Goal: Find specific page/section: Find specific page/section

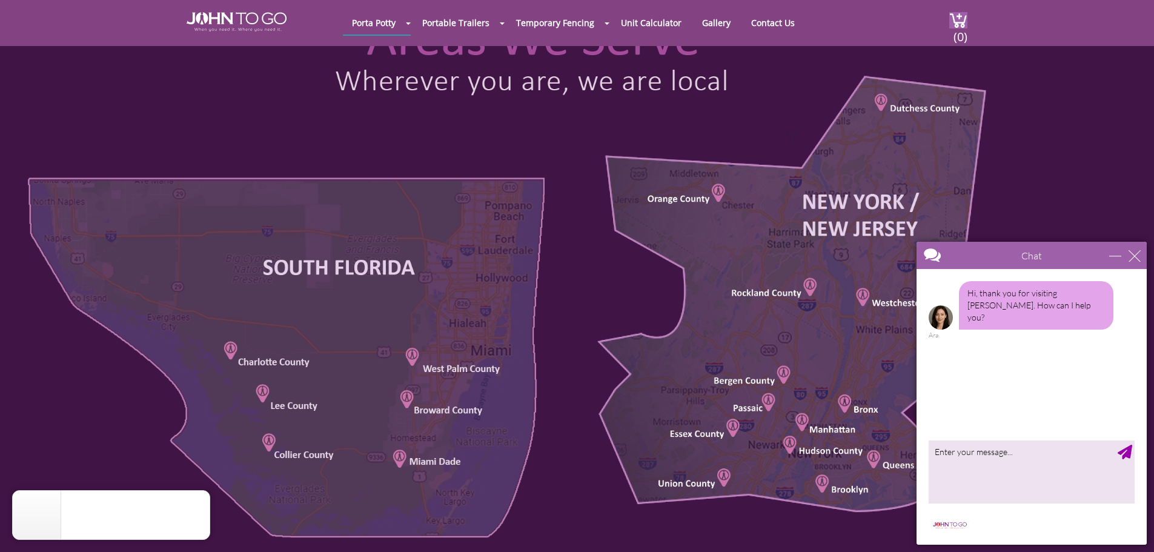
scroll to position [666, 0]
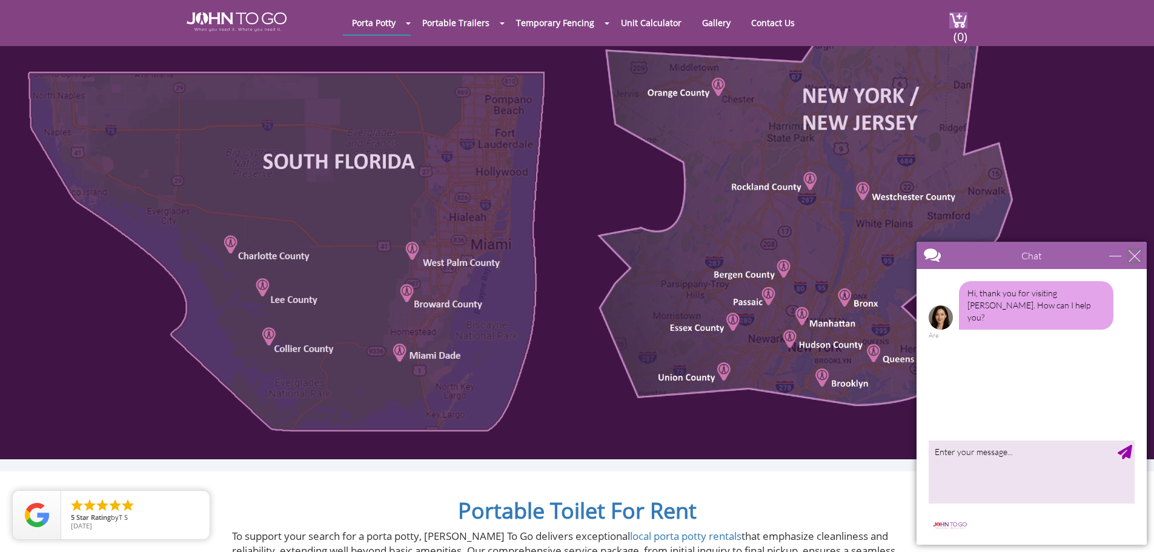
click at [1132, 255] on div "close" at bounding box center [1134, 255] width 12 height 12
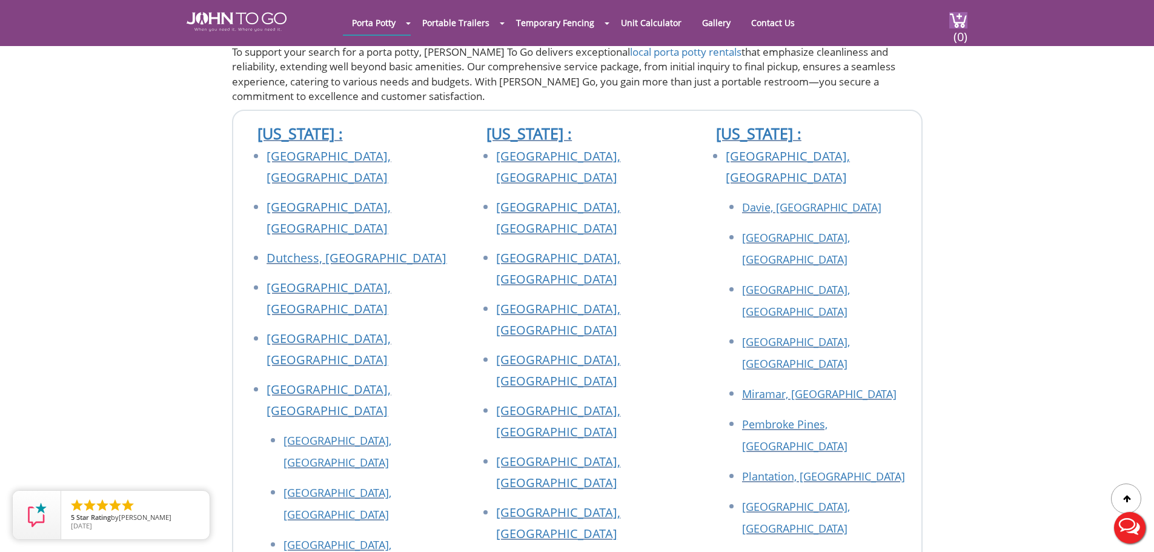
scroll to position [1151, 0]
click at [332, 279] on link "[GEOGRAPHIC_DATA], [GEOGRAPHIC_DATA]" at bounding box center [328, 298] width 124 height 38
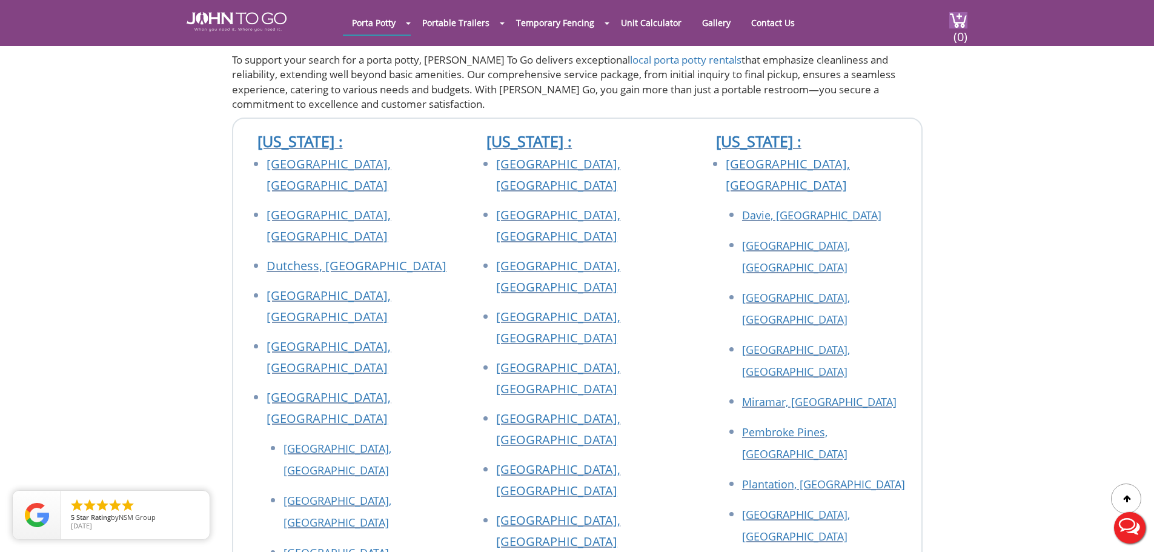
scroll to position [1029, 0]
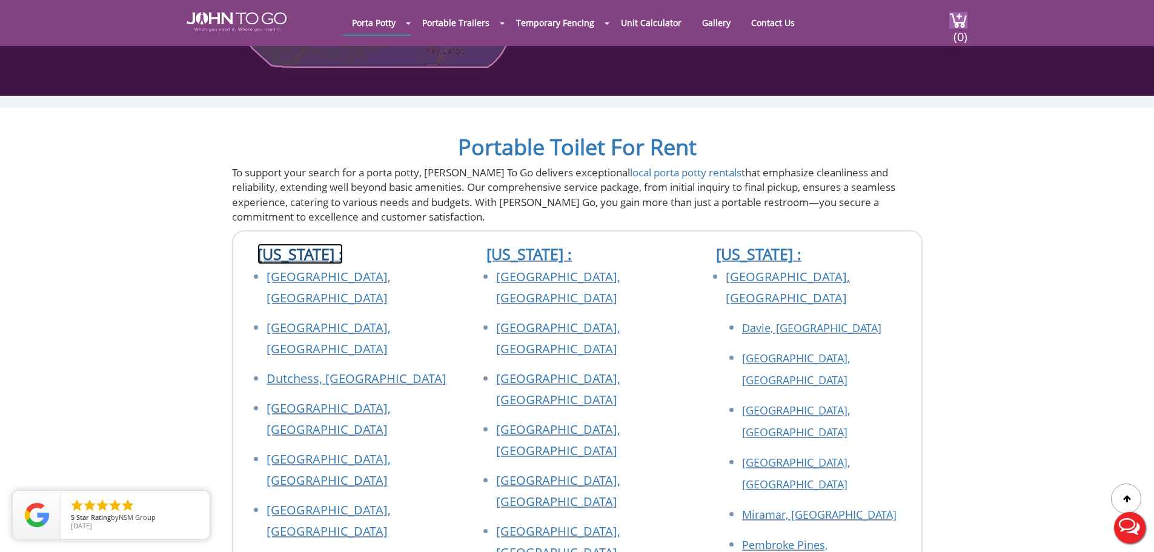
click at [292, 253] on link "[US_STATE] :" at bounding box center [299, 253] width 85 height 21
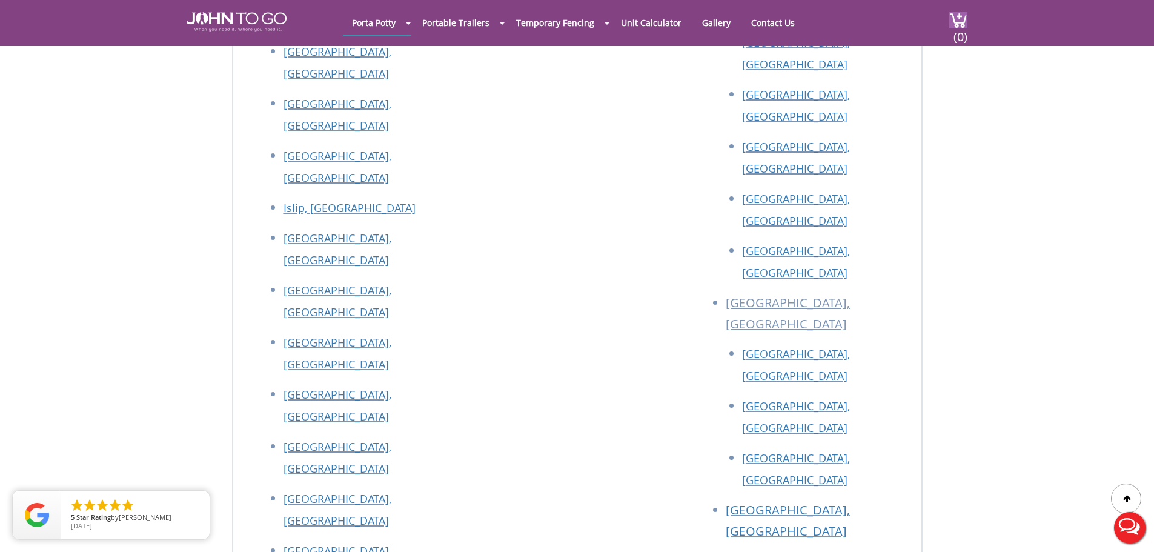
scroll to position [3014, 0]
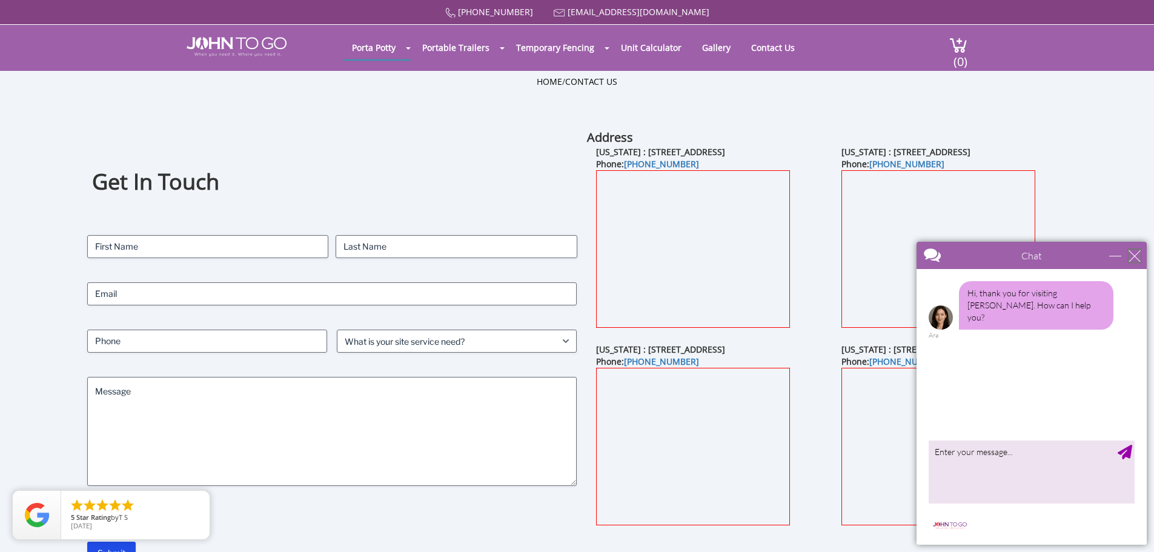
click at [1132, 253] on div "close" at bounding box center [1134, 255] width 12 height 12
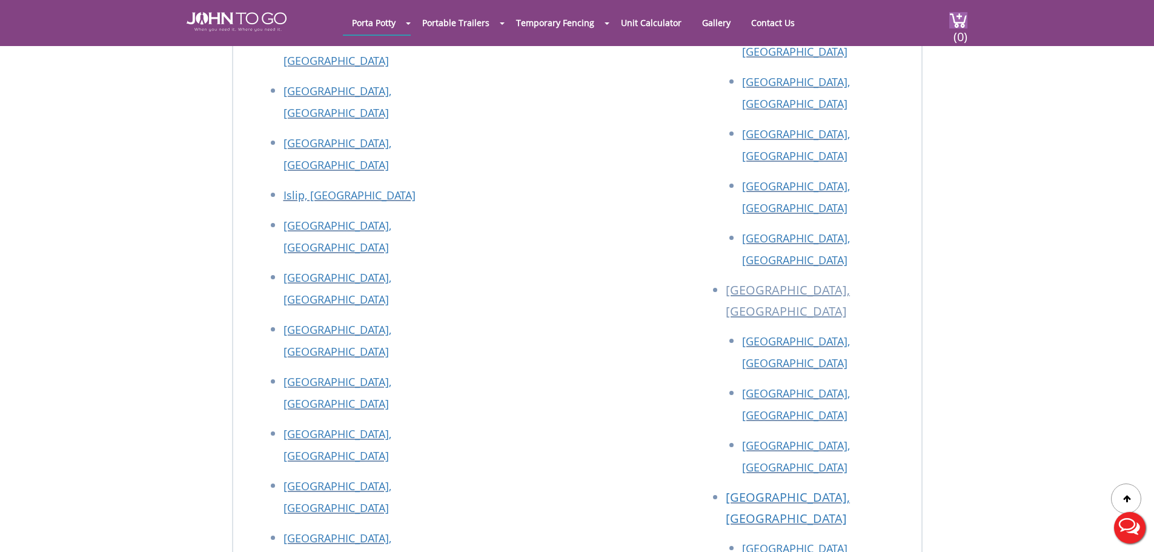
scroll to position [3014, 0]
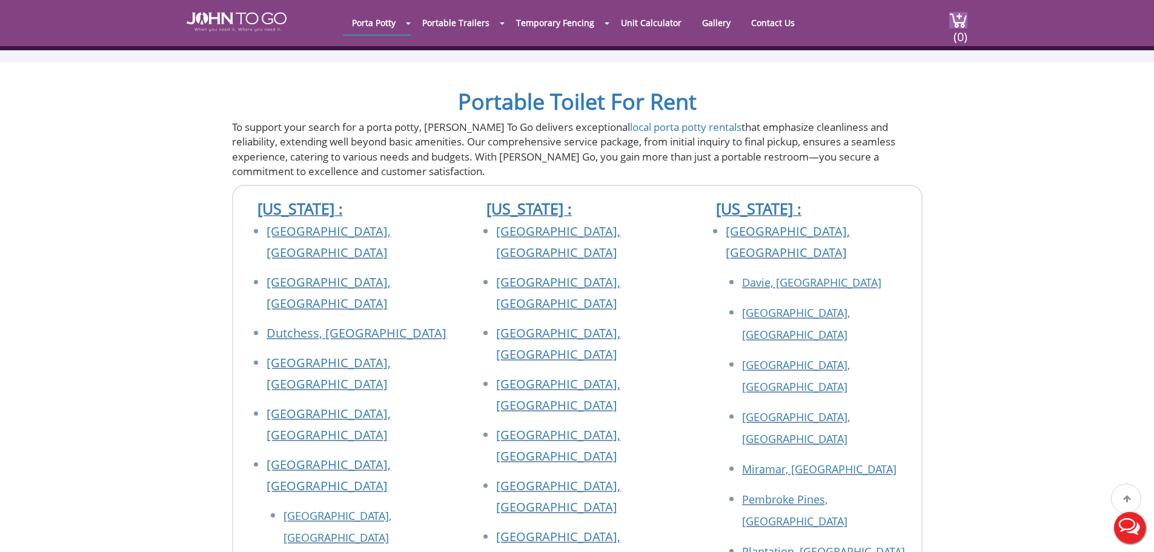
scroll to position [1029, 0]
